Goal: Information Seeking & Learning: Find specific fact

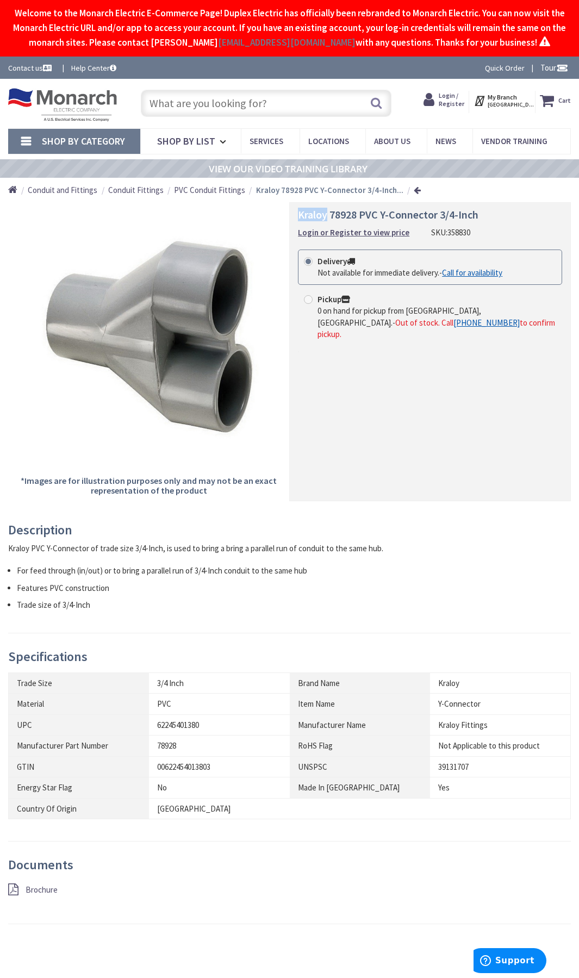
drag, startPoint x: 300, startPoint y: 215, endPoint x: 326, endPoint y: 218, distance: 26.8
click at [326, 218] on span "Kraloy 78928 PVC Y-Connector 3/4-Inch" at bounding box center [388, 215] width 181 height 14
copy span "Kraloy"
click at [343, 216] on span "Kraloy 78928 PVC Y-Connector 3/4-Inch" at bounding box center [388, 215] width 181 height 14
drag, startPoint x: 357, startPoint y: 216, endPoint x: 282, endPoint y: 210, distance: 75.3
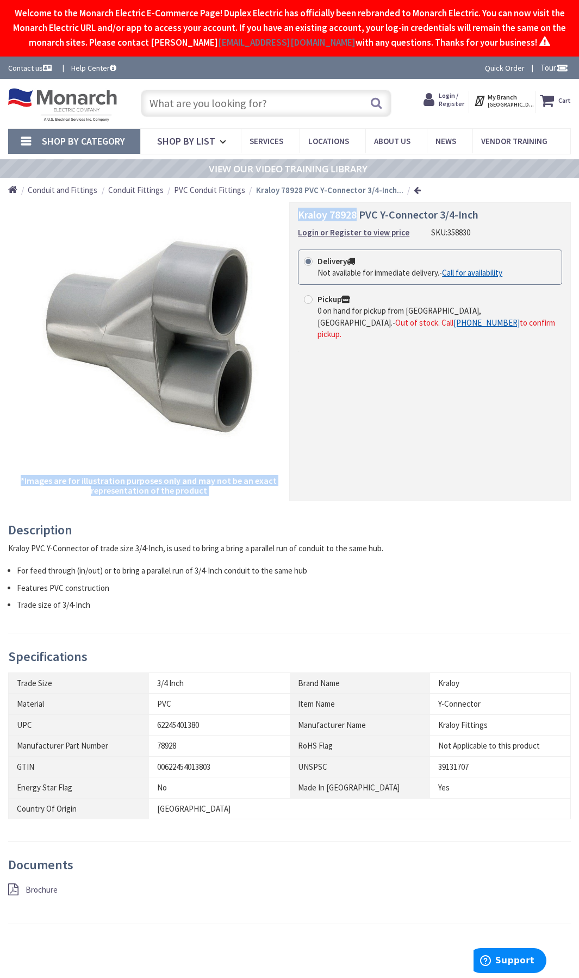
click at [282, 210] on div "*Images are for illustration purposes only and may not be an exact representati…" at bounding box center [289, 351] width 563 height 299
click at [316, 213] on span "Kraloy 78928 PVC Y-Connector 3/4-Inch" at bounding box center [388, 215] width 181 height 14
drag, startPoint x: 301, startPoint y: 213, endPoint x: 358, endPoint y: 214, distance: 57.6
click at [358, 214] on span "Kraloy 78928 PVC Y-Connector 3/4-Inch" at bounding box center [388, 215] width 181 height 14
copy span "Kraloy 78928"
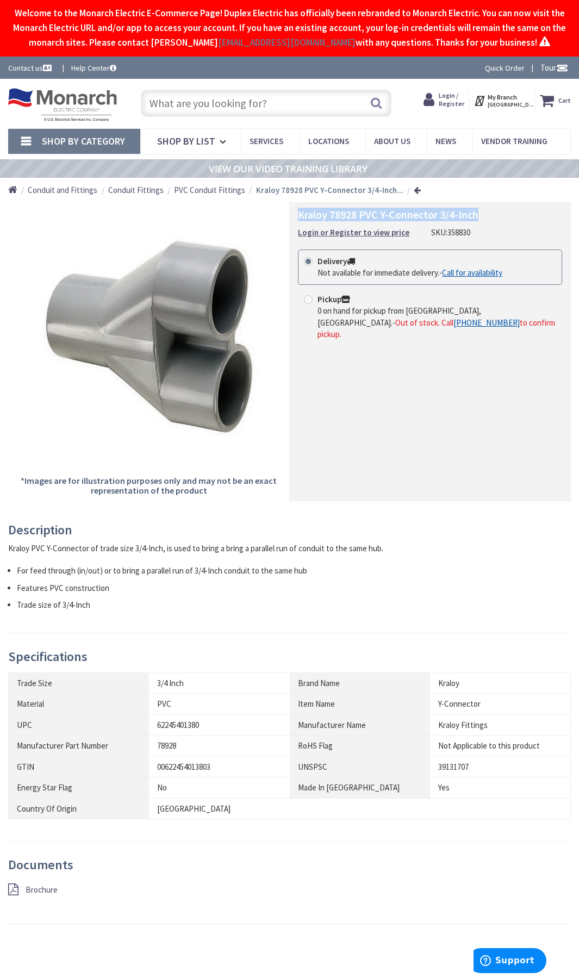
drag, startPoint x: 300, startPoint y: 216, endPoint x: 482, endPoint y: 219, distance: 182.2
click at [482, 219] on h1 "Kraloy 78928 PVC Y-Connector 3/4-Inch" at bounding box center [430, 214] width 264 height 13
